Goal: Ask a question: Seek information or help from site administrators or community

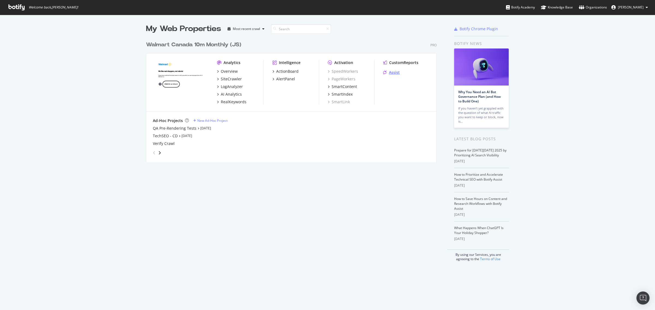
scroll to position [305, 644]
click at [389, 72] on div "Assist" at bounding box center [394, 72] width 11 height 5
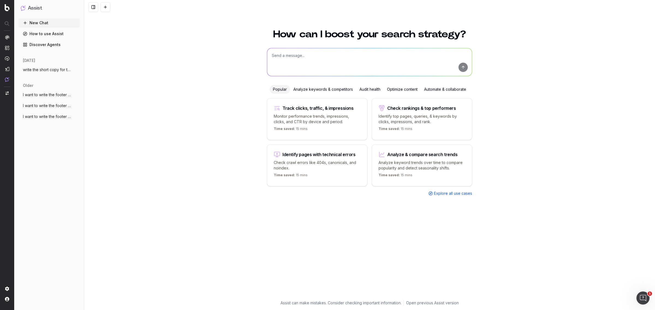
click at [56, 71] on span "write the short copy for the url: https:" at bounding box center [47, 69] width 48 height 5
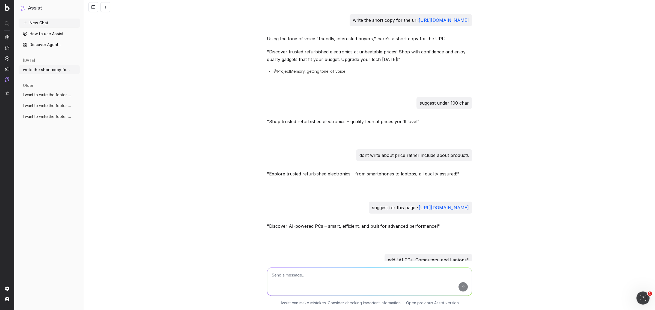
scroll to position [52, 0]
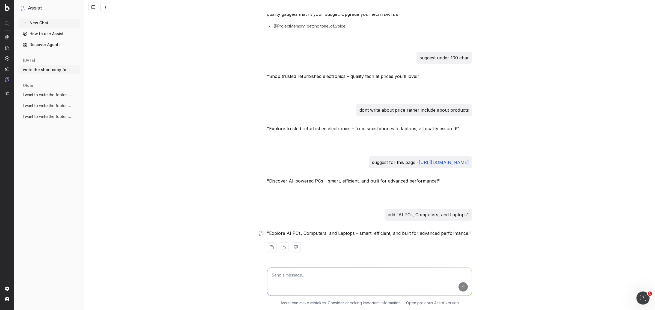
click at [280, 275] on textarea at bounding box center [369, 282] width 205 height 28
paste textarea "This is being expanded beyond electronics to include video games, appliances, a…"
paste textarea "Discover trusted refurbished electronics – from cell phones to laptops, all qua…"
type textarea "can you include this "This is being expanded beyond electronics to include vide…"
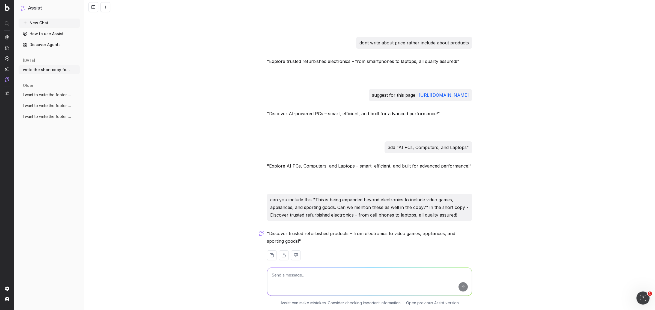
scroll to position [128, 0]
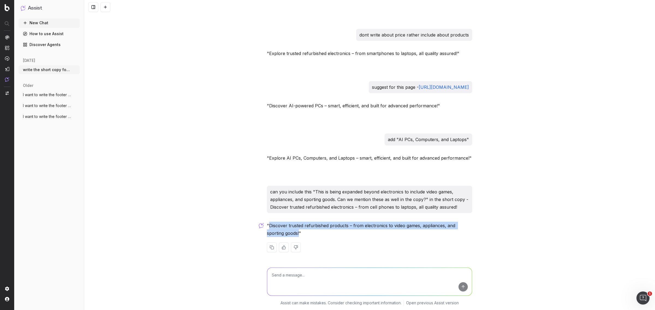
drag, startPoint x: 266, startPoint y: 226, endPoint x: 278, endPoint y: 233, distance: 14.4
click at [278, 233] on p ""Discover trusted refurbished products – from electronics to video games, appli…" at bounding box center [369, 229] width 205 height 15
copy p "Discover trusted refurbished products – from electronics to video games, applia…"
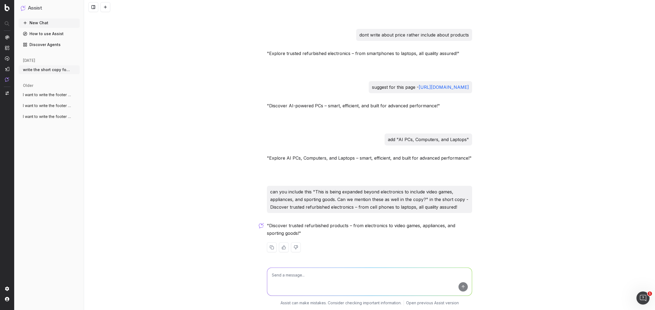
click at [297, 276] on textarea at bounding box center [369, 282] width 205 height 28
type textarea "keep the char limit to 100"
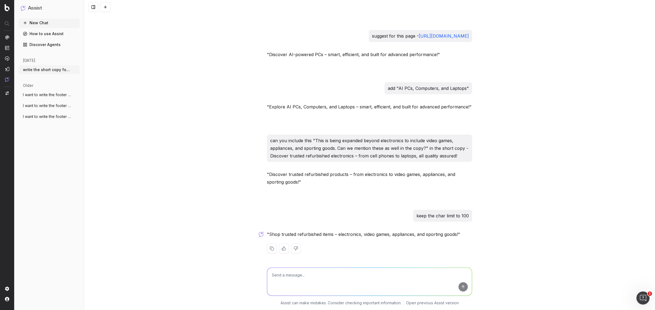
scroll to position [180, 0]
click at [294, 278] on textarea at bounding box center [369, 282] width 205 height 28
paste textarea "https://www.walmart.ca/en/shop/trusted-refurbished-electronics/9170724912110"
type textarea "this is the url https://www.walmart.ca/en/shop/trusted-refurbished-electronics/…"
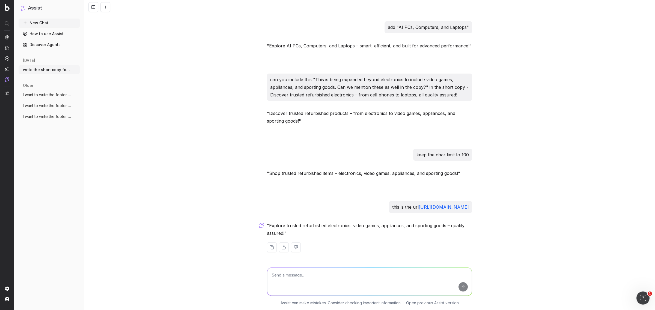
scroll to position [240, 0]
click at [286, 282] on textarea at bounding box center [369, 282] width 205 height 28
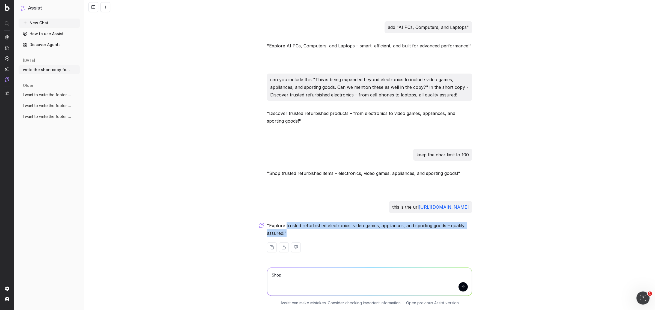
drag, startPoint x: 283, startPoint y: 227, endPoint x: 381, endPoint y: 232, distance: 98.0
click at [381, 232] on p ""Explore trusted refurbished electronics, video games, appliances, and sporting…" at bounding box center [369, 229] width 205 height 15
copy p "trusted refurbished electronics, video games, appliances, and sporting goods – …"
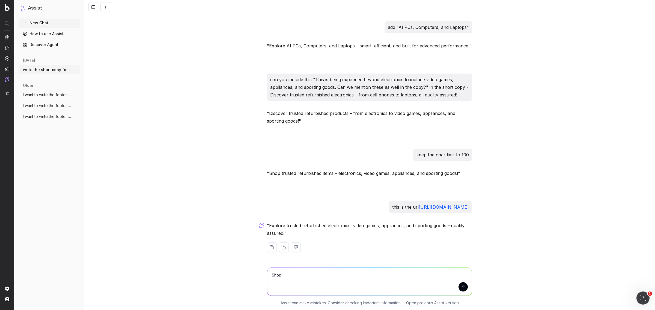
click at [313, 272] on textarea "Shop" at bounding box center [369, 282] width 205 height 28
paste textarea "trusted refurbished electronics, video games, appliances, and sporting goods – …"
type textarea "Shop trusted refurbished electronics, video games, appliances, and sporting goo…"
click at [460, 287] on button "submit" at bounding box center [462, 287] width 9 height 9
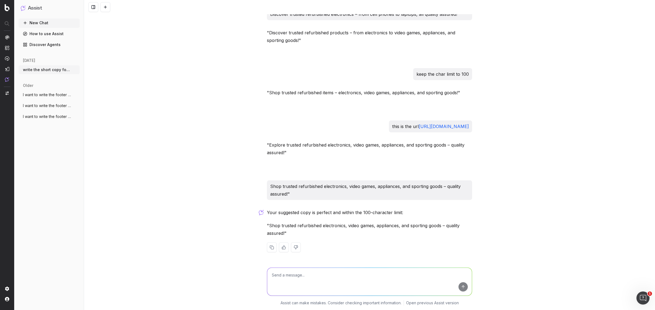
scroll to position [321, 0]
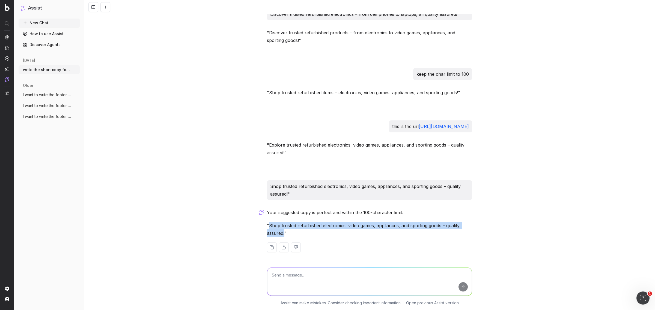
drag, startPoint x: 266, startPoint y: 225, endPoint x: 282, endPoint y: 233, distance: 17.3
click at [282, 233] on p ""Shop trusted refurbished electronics, video games, appliances, and sporting go…" at bounding box center [369, 229] width 205 height 15
copy p "Shop trusted refurbished electronics, video games, appliances, and sporting goo…"
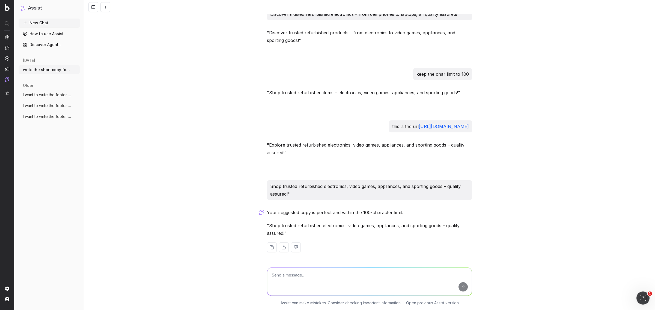
click at [287, 287] on textarea at bounding box center [369, 282] width 205 height 28
